Goal: Transaction & Acquisition: Purchase product/service

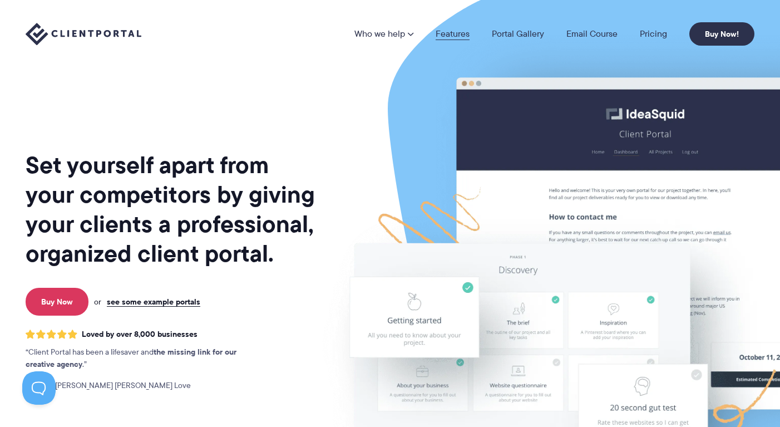
click at [449, 35] on link "Features" at bounding box center [453, 34] width 34 height 9
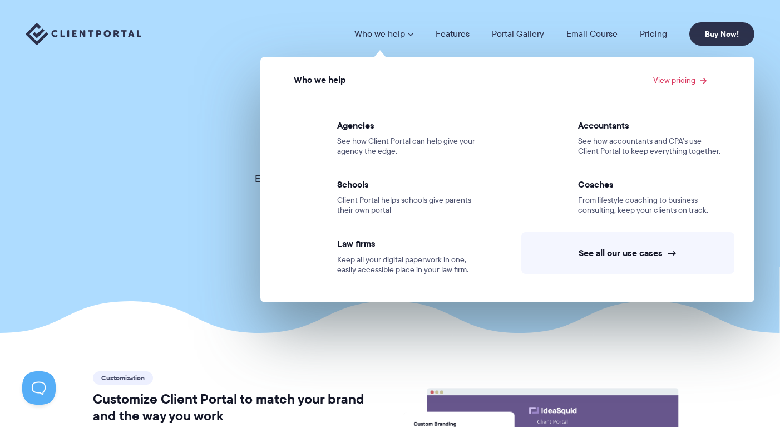
click at [410, 30] on span at bounding box center [410, 34] width 7 height 9
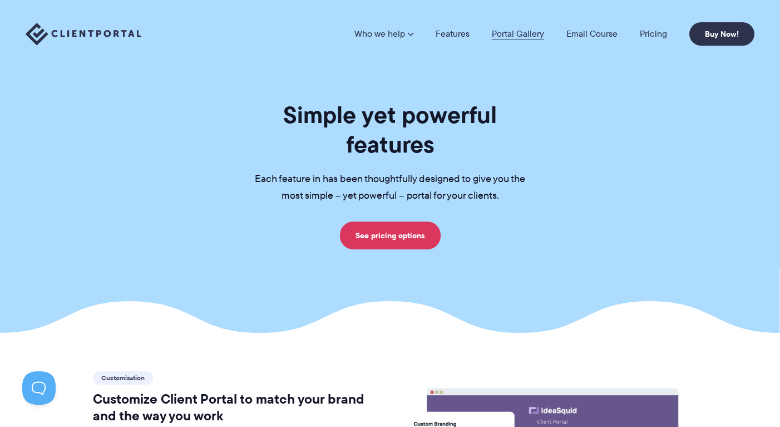
click at [514, 31] on link "Portal Gallery" at bounding box center [518, 34] width 52 height 9
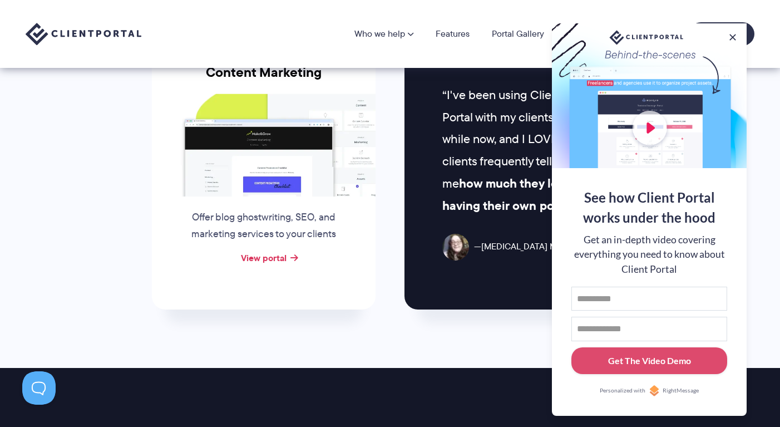
scroll to position [1156, 0]
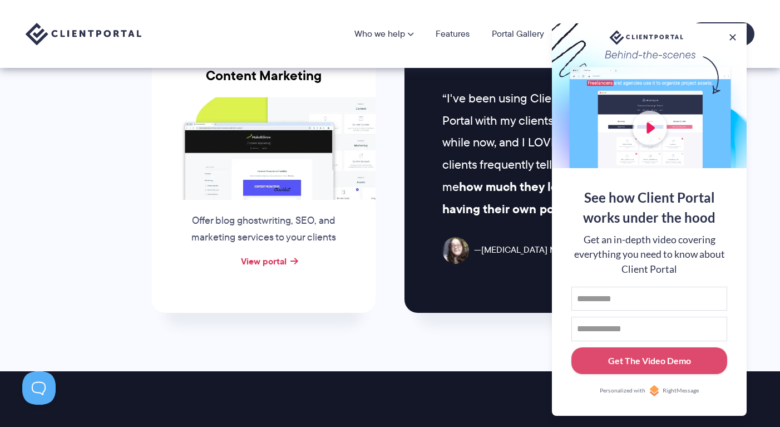
click at [659, 132] on div at bounding box center [649, 95] width 195 height 145
click at [645, 129] on div at bounding box center [649, 95] width 195 height 145
click at [734, 36] on button at bounding box center [732, 37] width 13 height 13
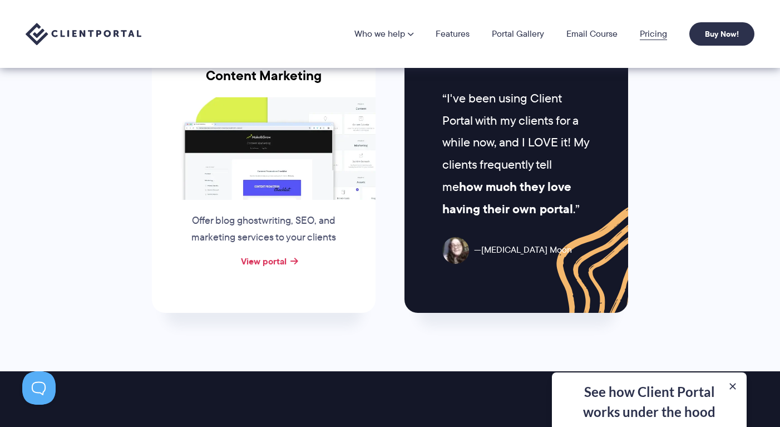
click at [652, 32] on link "Pricing" at bounding box center [653, 34] width 27 height 9
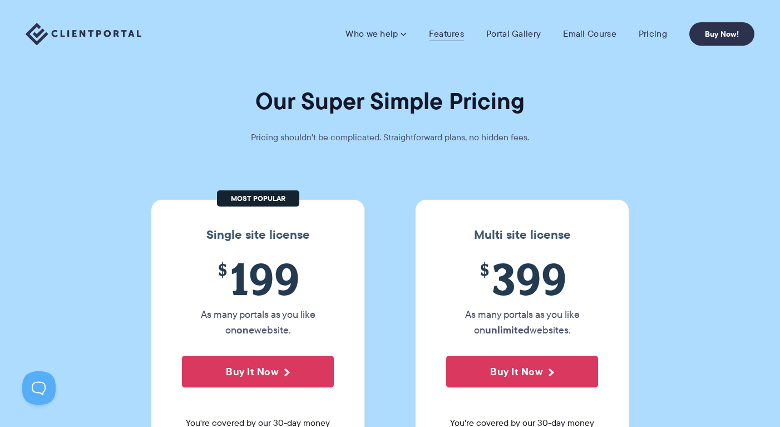
click at [454, 35] on link "Features" at bounding box center [446, 33] width 35 height 11
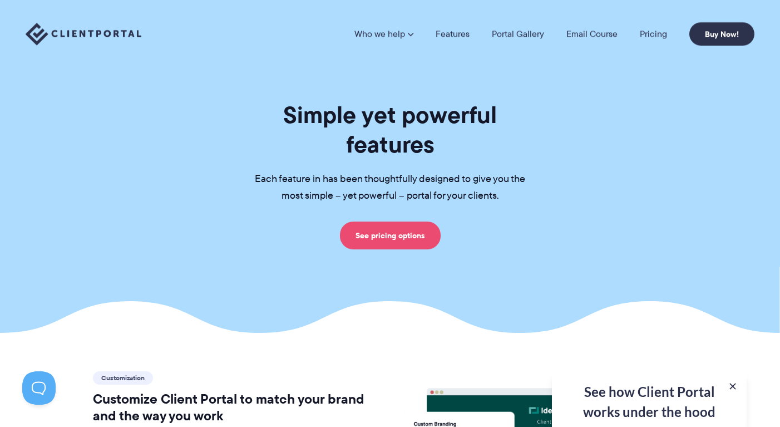
click at [389, 222] on link "See pricing options" at bounding box center [390, 236] width 101 height 28
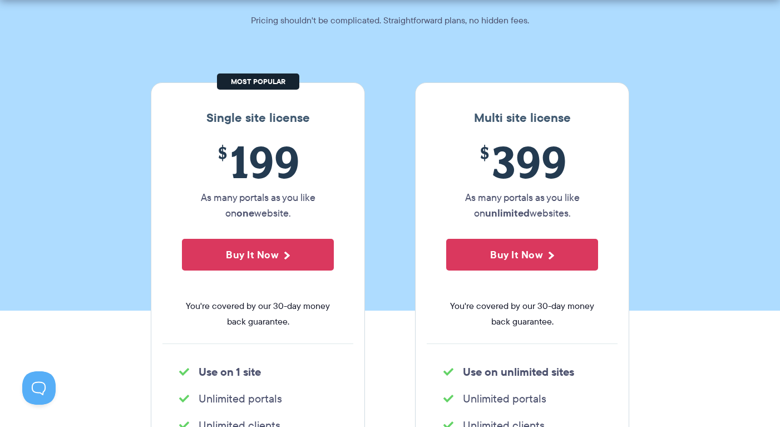
scroll to position [119, 0]
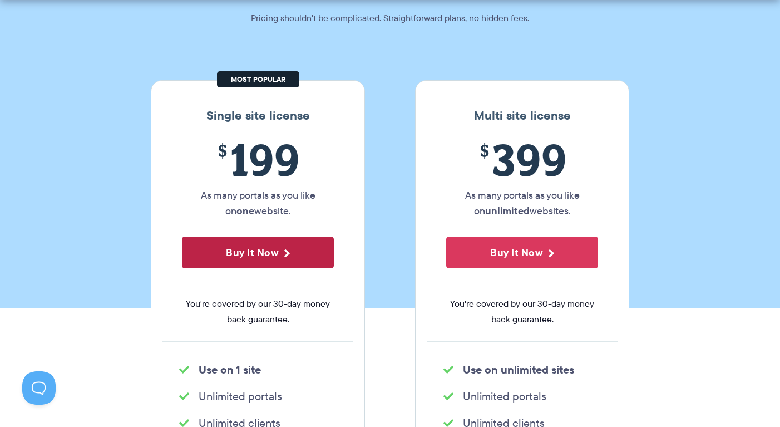
click at [322, 254] on button "Buy It Now" at bounding box center [258, 253] width 152 height 32
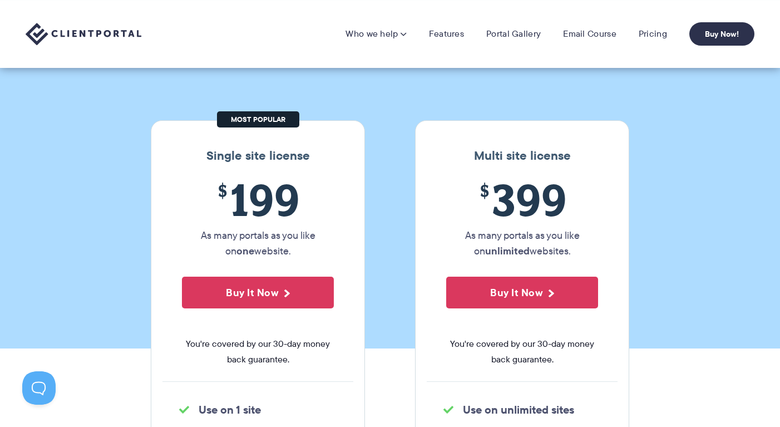
scroll to position [0, 0]
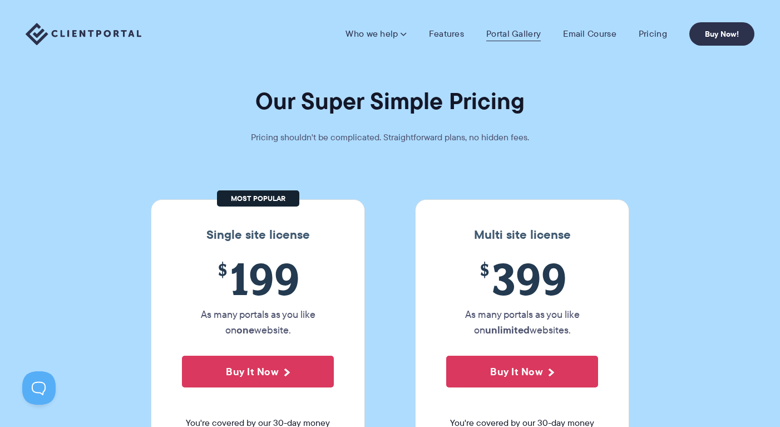
click at [491, 35] on link "Portal Gallery" at bounding box center [514, 33] width 55 height 11
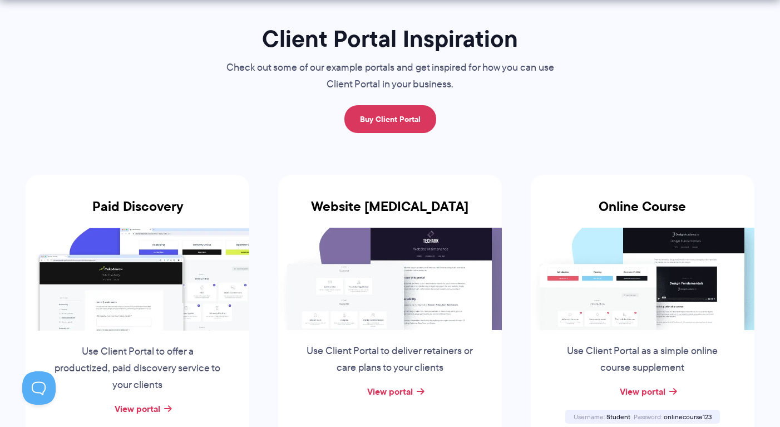
scroll to position [82, 0]
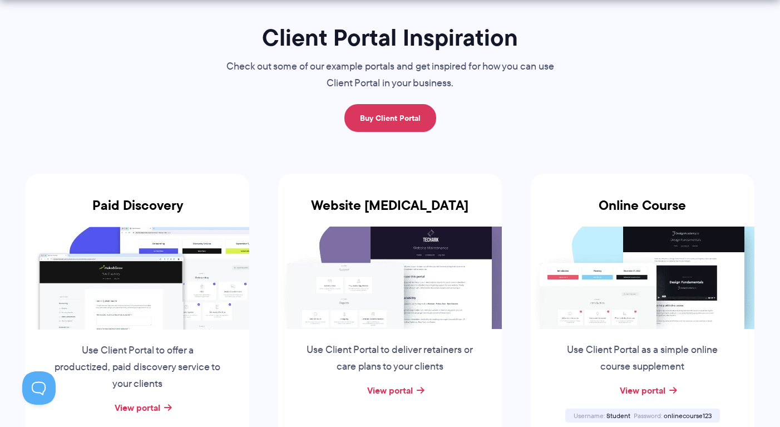
click at [348, 244] on img at bounding box center [390, 278] width 224 height 102
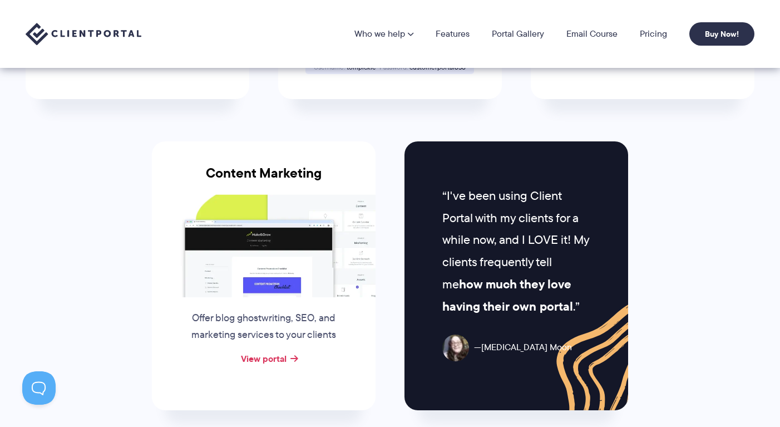
scroll to position [1057, 0]
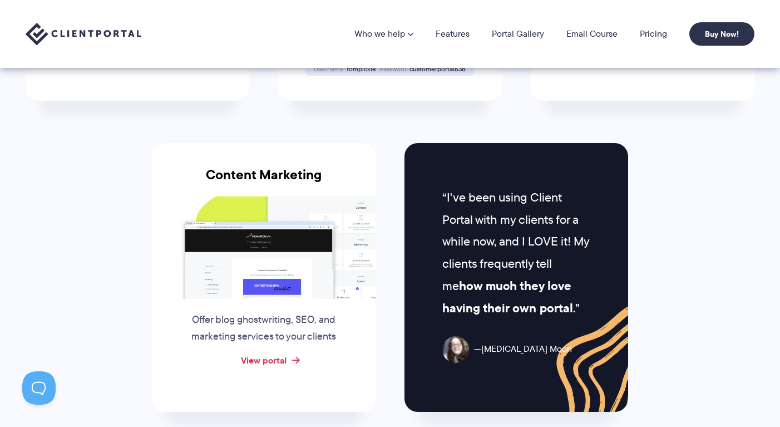
click at [283, 358] on link "View portal" at bounding box center [264, 359] width 46 height 13
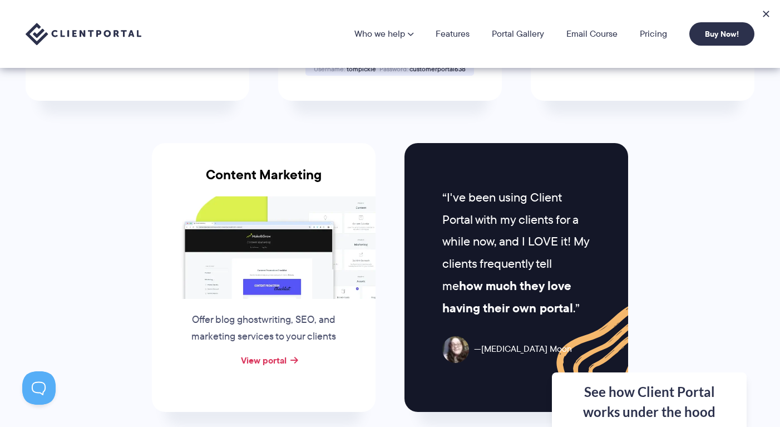
scroll to position [1057, 0]
